Goal: Check status

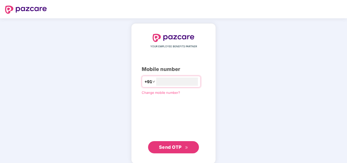
type input "**********"
click at [182, 143] on button "Send OTP" at bounding box center [173, 147] width 51 height 12
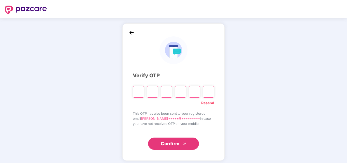
type input "*"
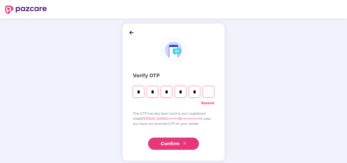
type input "*"
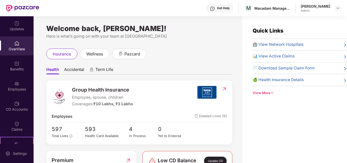
click at [118, 23] on div "Welcome back, [PERSON_NAME]! Here is what’s going on with your team at Pazcare …" at bounding box center [138, 92] width 209 height 153
click at [18, 120] on div "Claims" at bounding box center [17, 126] width 34 height 19
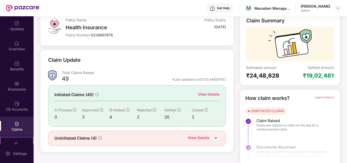
scroll to position [36, 0]
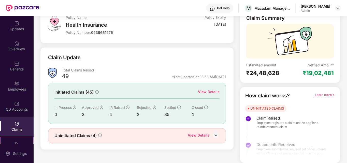
click at [195, 137] on div "View Details" at bounding box center [199, 136] width 22 height 7
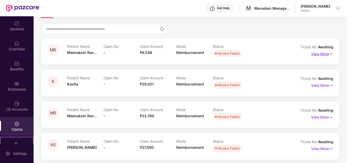
click at [326, 53] on p "View More" at bounding box center [322, 53] width 22 height 7
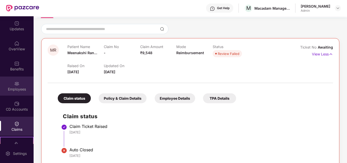
click at [19, 85] on div "Employees" at bounding box center [17, 86] width 34 height 19
